Goal: Information Seeking & Learning: Learn about a topic

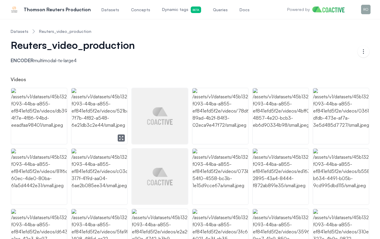
click at [109, 117] on img at bounding box center [100, 116] width 56 height 56
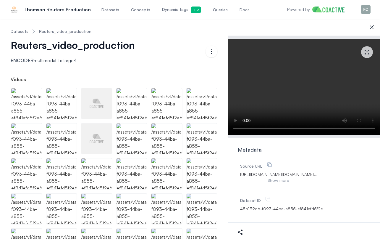
click at [372, 27] on icon at bounding box center [372, 27] width 4 height 4
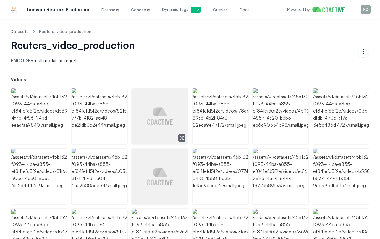
click at [150, 102] on img at bounding box center [160, 116] width 56 height 56
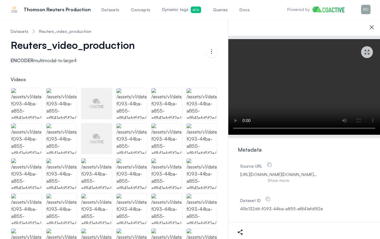
click at [303, 180] on button "Show more" at bounding box center [278, 180] width 77 height 6
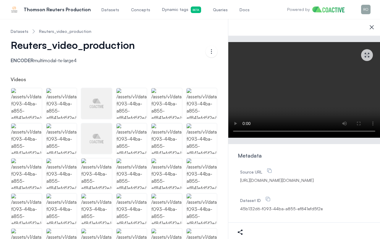
click at [370, 27] on icon at bounding box center [371, 27] width 7 height 7
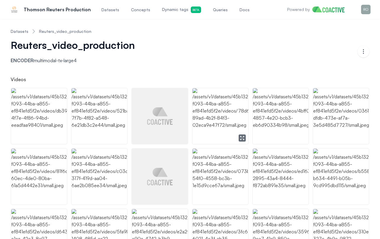
click at [224, 108] on img at bounding box center [220, 116] width 56 height 56
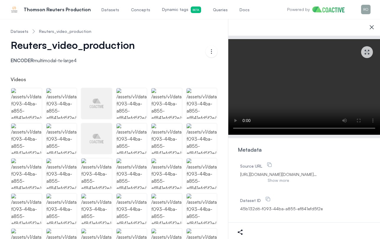
click at [370, 24] on icon at bounding box center [371, 27] width 7 height 7
